Goal: Find specific page/section: Locate a particular part of the current website

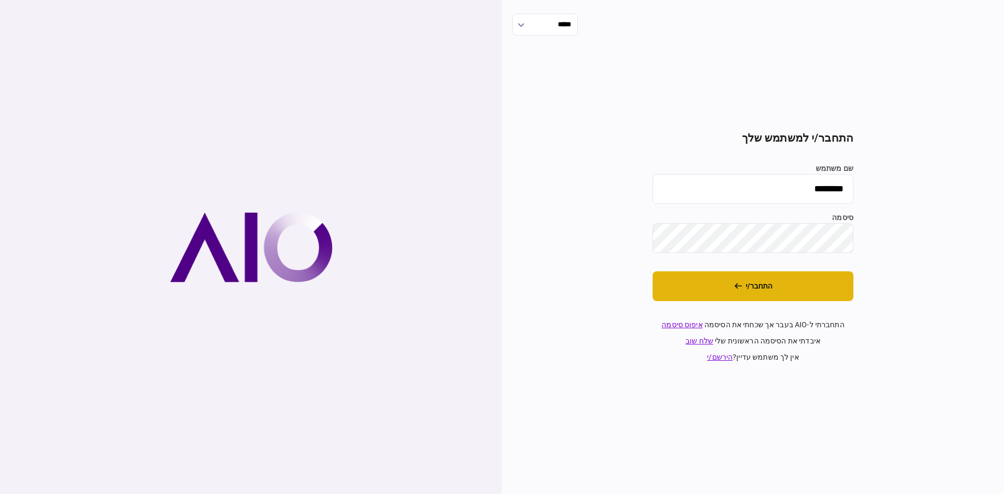
click at [759, 280] on button "התחבר/י" at bounding box center [753, 286] width 201 height 30
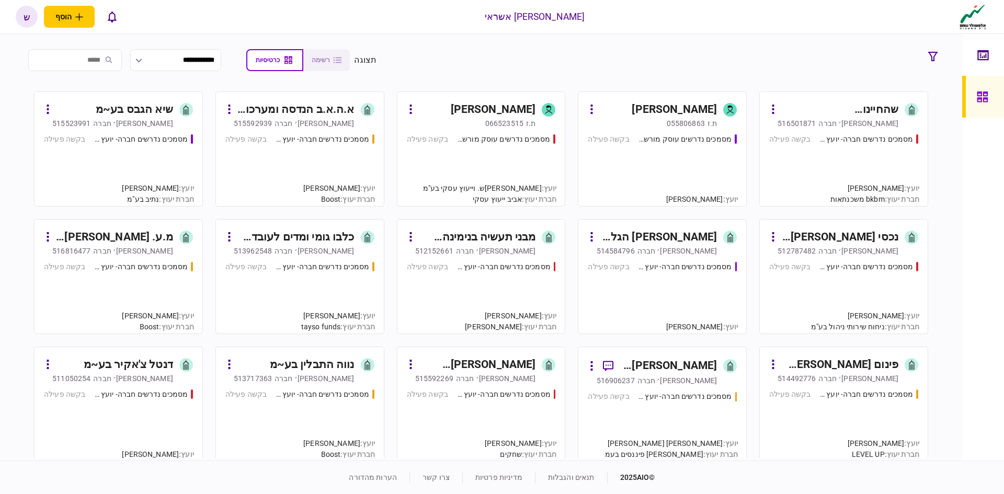
click at [115, 62] on input "search" at bounding box center [75, 60] width 94 height 22
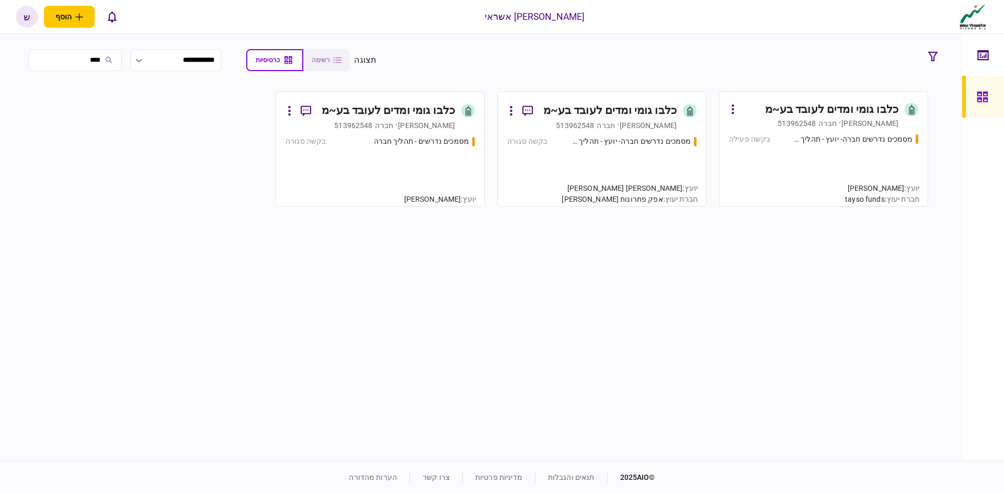
type input "****"
click at [632, 110] on div "כלבו גומי ומדים לעובד בע~מ" at bounding box center [609, 110] width 133 height 17
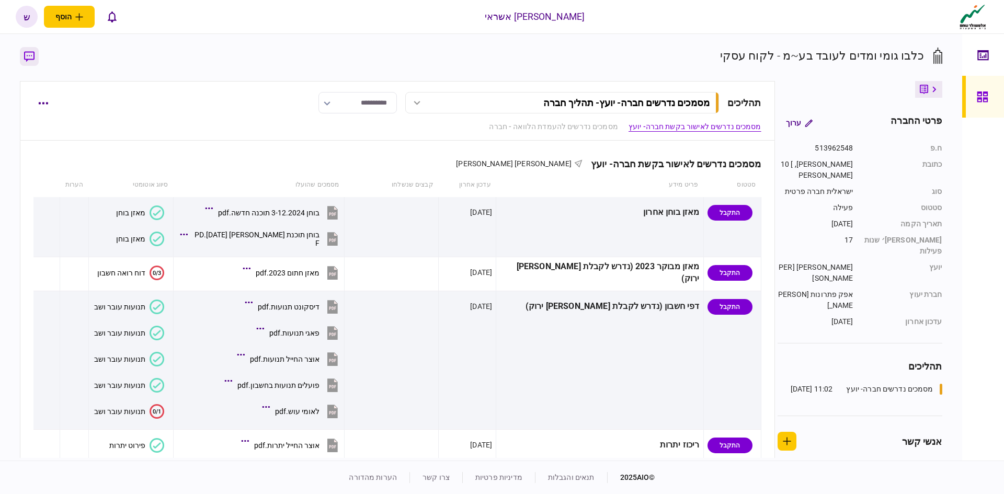
click at [28, 58] on icon "button" at bounding box center [29, 56] width 10 height 11
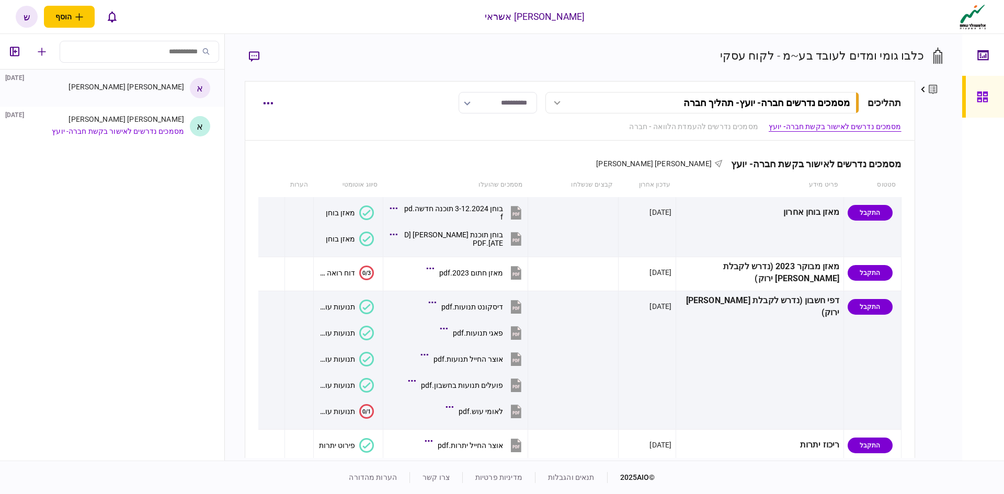
click at [123, 89] on div "[PERSON_NAME] [PERSON_NAME] [DATE]" at bounding box center [122, 87] width 124 height 8
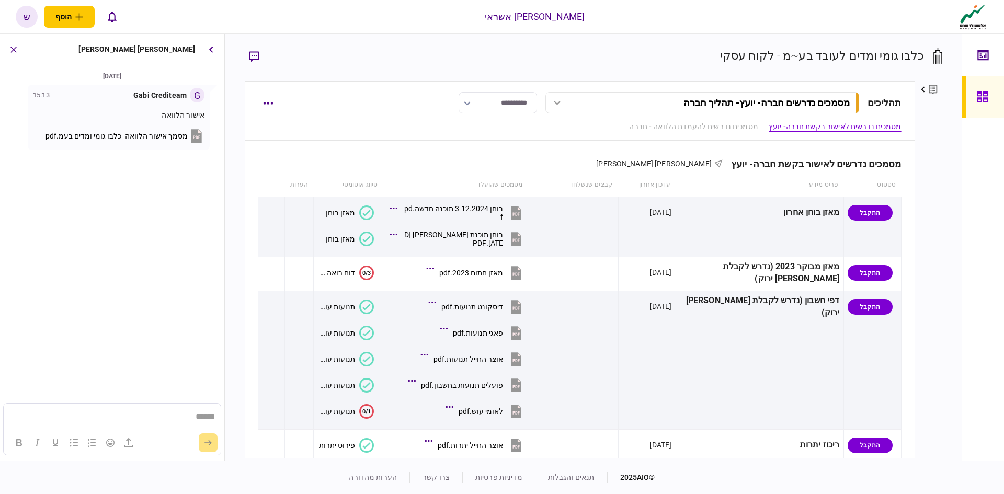
click at [138, 137] on span "מסמך אישור הלוואה -כלבו גומי ומדים בעמ.pdf" at bounding box center [116, 136] width 142 height 8
